Goal: Task Accomplishment & Management: Manage account settings

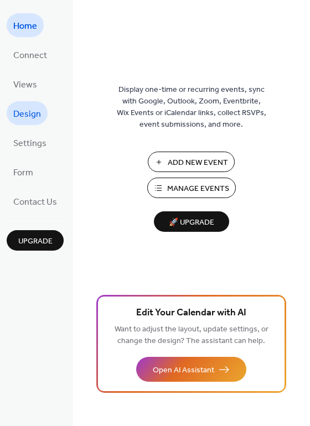
click at [14, 110] on span "Design" at bounding box center [27, 114] width 28 height 17
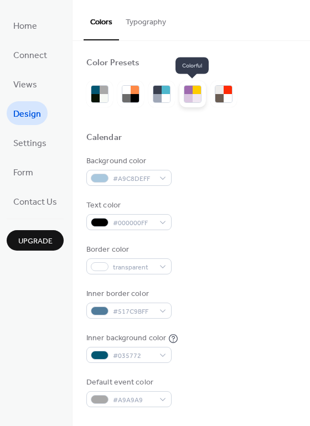
click at [185, 93] on div at bounding box center [188, 90] width 8 height 8
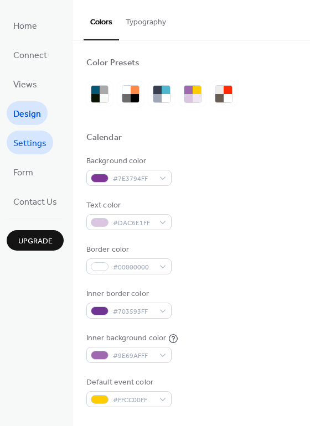
click at [47, 137] on link "Settings" at bounding box center [30, 143] width 46 height 24
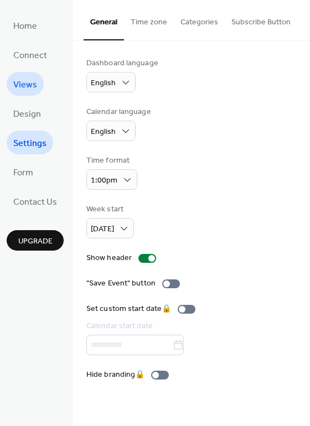
click at [30, 82] on span "Views" at bounding box center [25, 84] width 24 height 17
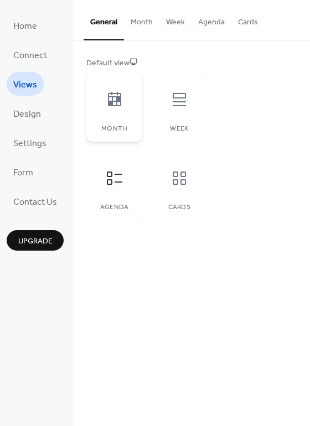
click at [113, 93] on icon at bounding box center [115, 100] width 18 height 18
click at [170, 95] on icon at bounding box center [179, 100] width 18 height 18
click at [188, 175] on div at bounding box center [179, 177] width 33 height 33
click at [102, 191] on div at bounding box center [114, 177] width 33 height 33
click at [120, 108] on icon at bounding box center [115, 100] width 18 height 18
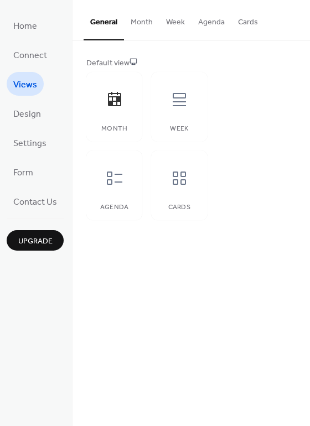
click at [147, 19] on button "Month" at bounding box center [141, 19] width 35 height 39
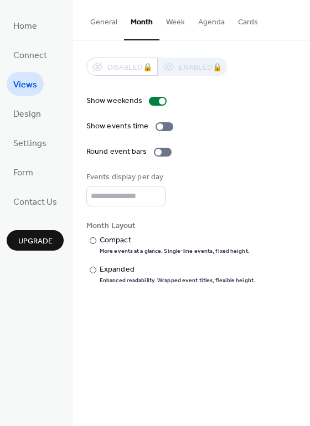
click at [105, 18] on button "General" at bounding box center [104, 19] width 40 height 39
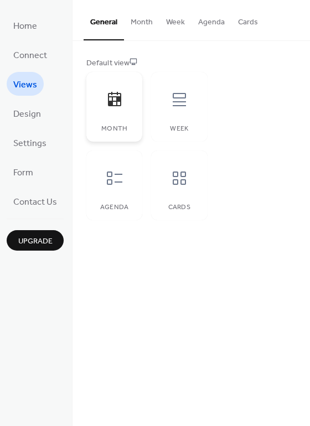
click at [111, 99] on icon at bounding box center [115, 100] width 18 height 18
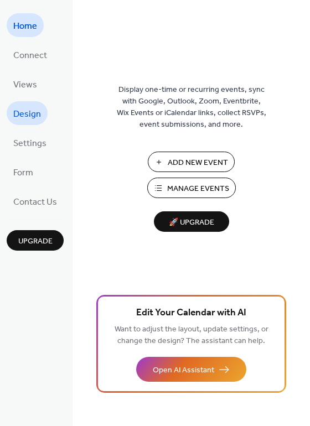
click at [27, 106] on span "Design" at bounding box center [27, 114] width 28 height 17
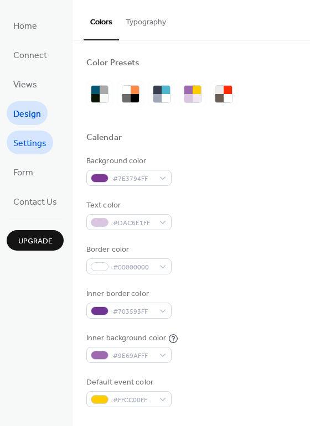
click at [22, 142] on span "Settings" at bounding box center [29, 143] width 33 height 17
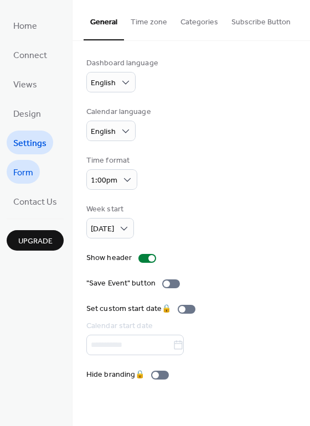
click at [29, 168] on span "Form" at bounding box center [23, 172] width 20 height 17
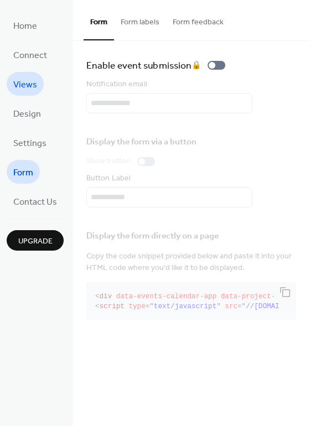
click at [20, 87] on span "Views" at bounding box center [25, 84] width 24 height 17
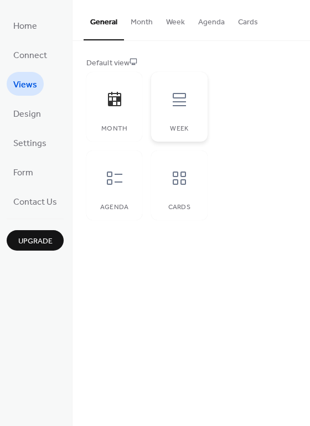
click at [184, 100] on icon at bounding box center [179, 100] width 18 height 18
click at [178, 101] on icon at bounding box center [179, 100] width 18 height 18
